Goal: Task Accomplishment & Management: Manage account settings

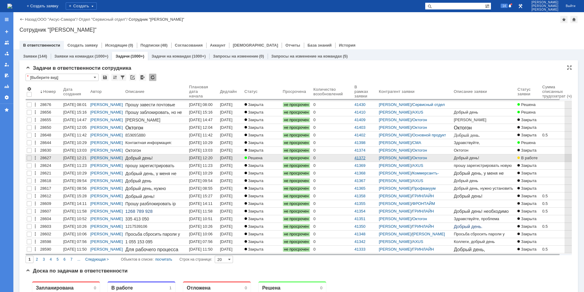
click at [366, 158] on link "41372" at bounding box center [360, 158] width 11 height 5
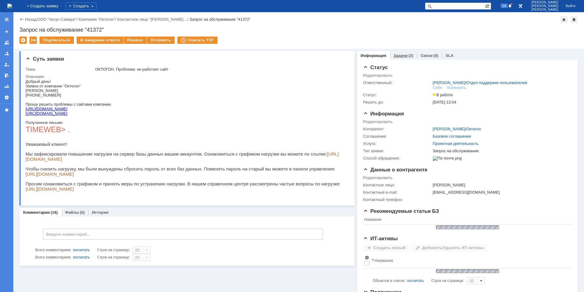
click at [404, 54] on div "Задачи (2)" at bounding box center [404, 56] width 20 height 4
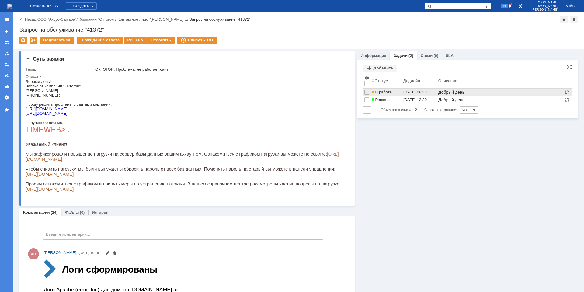
click at [410, 91] on div "[DATE] 08:33" at bounding box center [415, 92] width 23 height 5
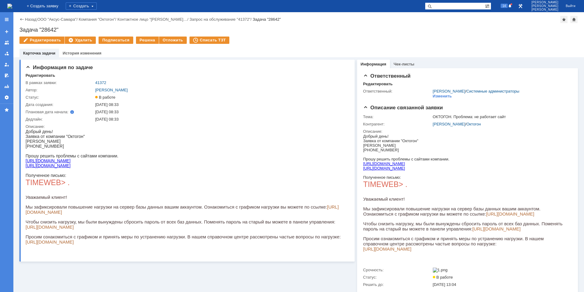
click at [12, 4] on img at bounding box center [9, 6] width 5 height 5
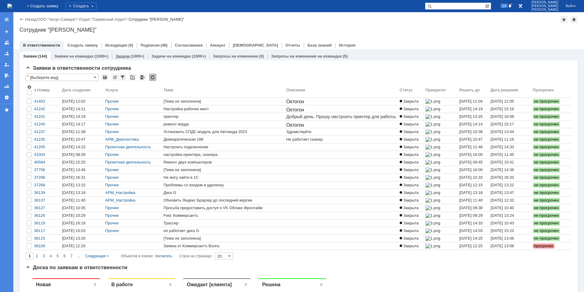
click at [124, 57] on link "Задачи" at bounding box center [123, 56] width 14 height 5
